Goal: Find specific page/section: Locate a particular part of the current website

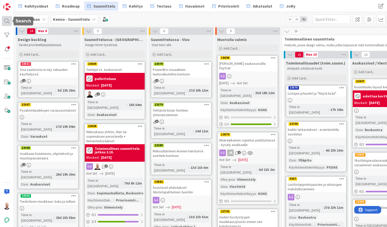
click at [9, 20] on div at bounding box center [7, 21] width 10 height 10
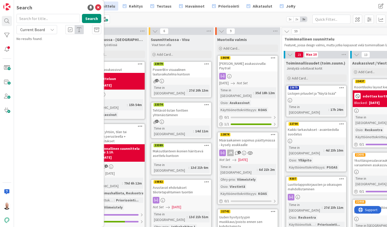
click at [33, 21] on input "text" at bounding box center [47, 18] width 63 height 9
type input "maksutilanne"
click at [43, 27] on span "Current Board" at bounding box center [32, 29] width 26 height 7
click at [46, 49] on span "All Boards" at bounding box center [45, 51] width 53 height 8
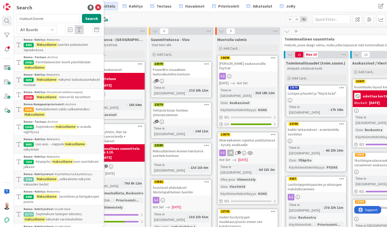
click at [67, 97] on span ": tulevat kk tavoitteet" at bounding box center [74, 97] width 33 height 5
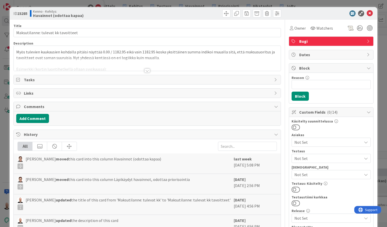
click at [146, 71] on div at bounding box center [147, 71] width 6 height 4
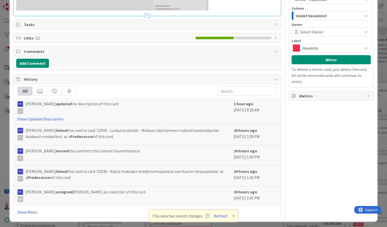
scroll to position [334, 0]
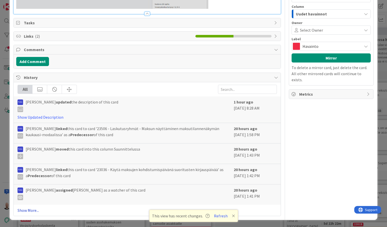
click at [31, 211] on link "Show More..." at bounding box center [146, 211] width 259 height 6
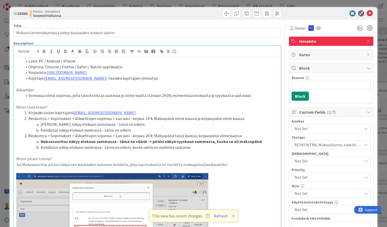
scroll to position [0, 0]
click at [233, 216] on icon at bounding box center [233, 216] width 3 height 4
click at [270, 4] on div "ID 23660 Kenno - Havainnot Suunnittelussa Title 51 / 128 Maksutilannenäkymässä …" at bounding box center [193, 113] width 387 height 227
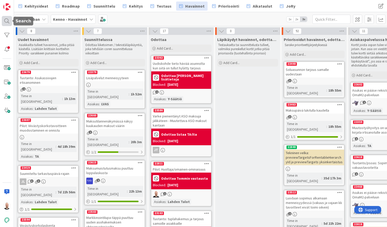
click at [8, 22] on div at bounding box center [7, 21] width 10 height 10
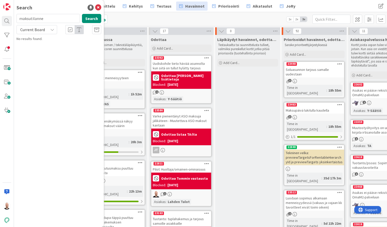
type input "maksutilanne"
click at [30, 30] on span "Current Board" at bounding box center [32, 29] width 25 height 5
click at [37, 51] on span "All Boards" at bounding box center [45, 51] width 53 height 8
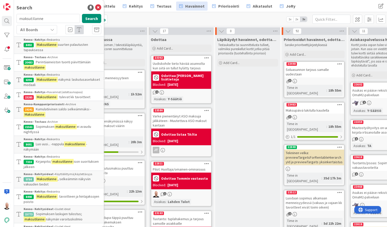
click at [71, 96] on span ": tulevat kk tavoitteet" at bounding box center [74, 97] width 33 height 5
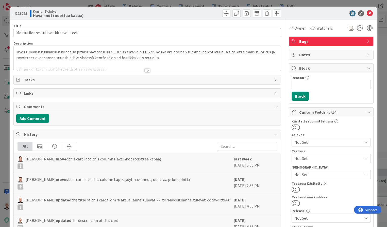
click at [145, 71] on div at bounding box center [147, 71] width 6 height 4
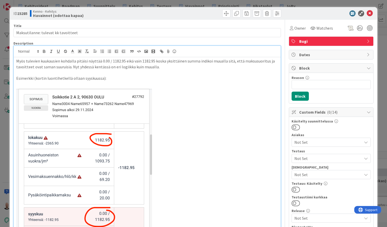
click at [216, 3] on div "ID 23285 Kenno - Kehitys Havainnot (odottaa kapaa) Title 35 / 128 Maksutilanne:…" at bounding box center [193, 113] width 387 height 227
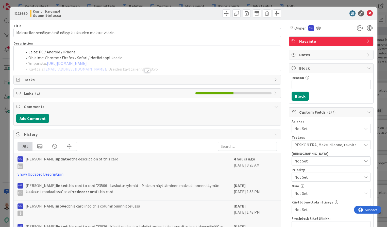
click at [147, 70] on div at bounding box center [147, 71] width 6 height 4
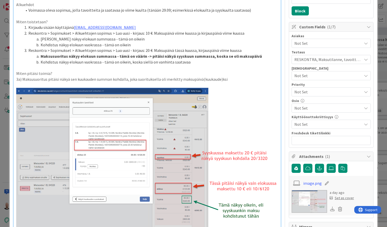
scroll to position [87, 0]
